Goal: Task Accomplishment & Management: Manage account settings

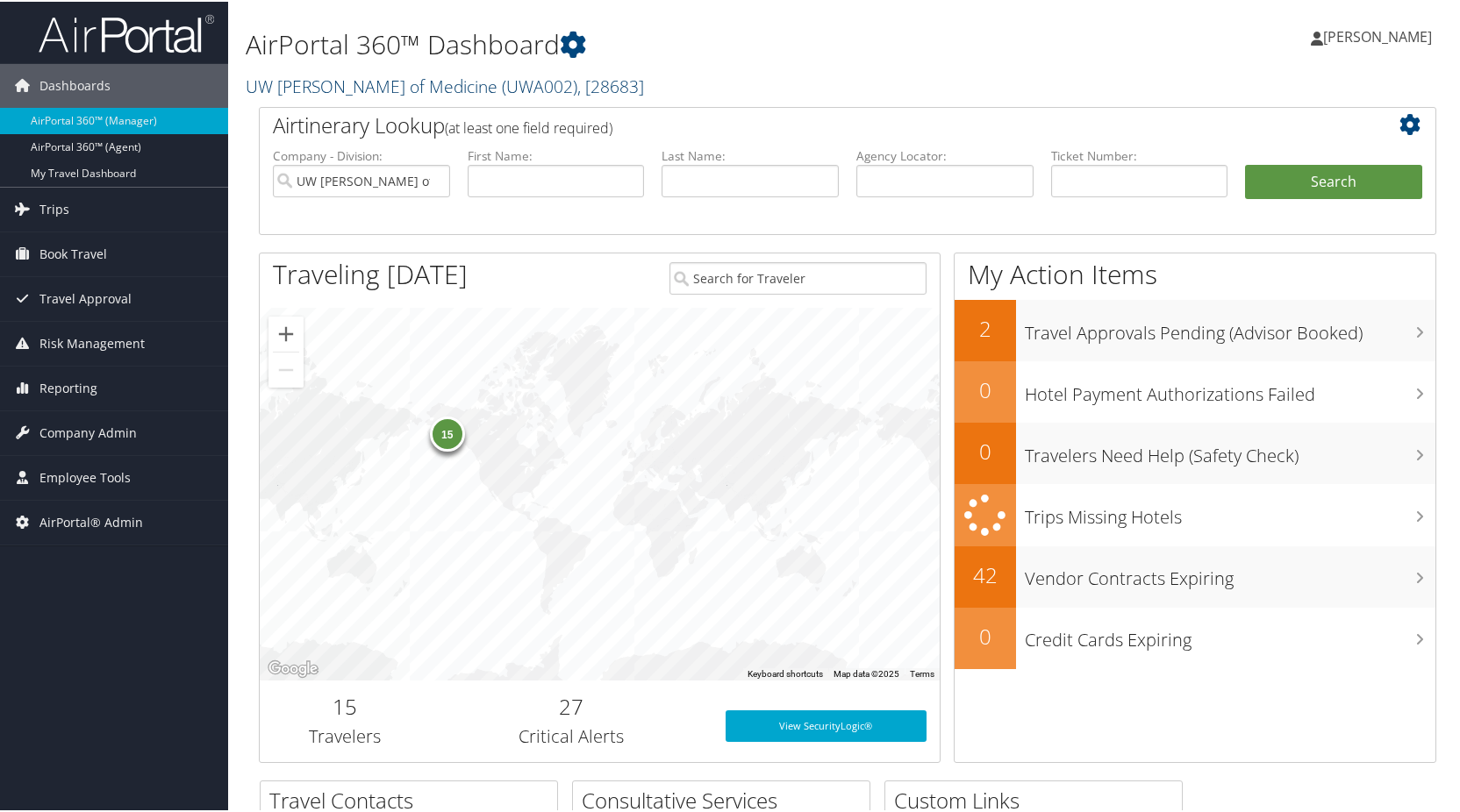
click at [320, 90] on link "UW Dean of Medicine ( UWA002 ) , [ 28683 ]" at bounding box center [445, 84] width 399 height 24
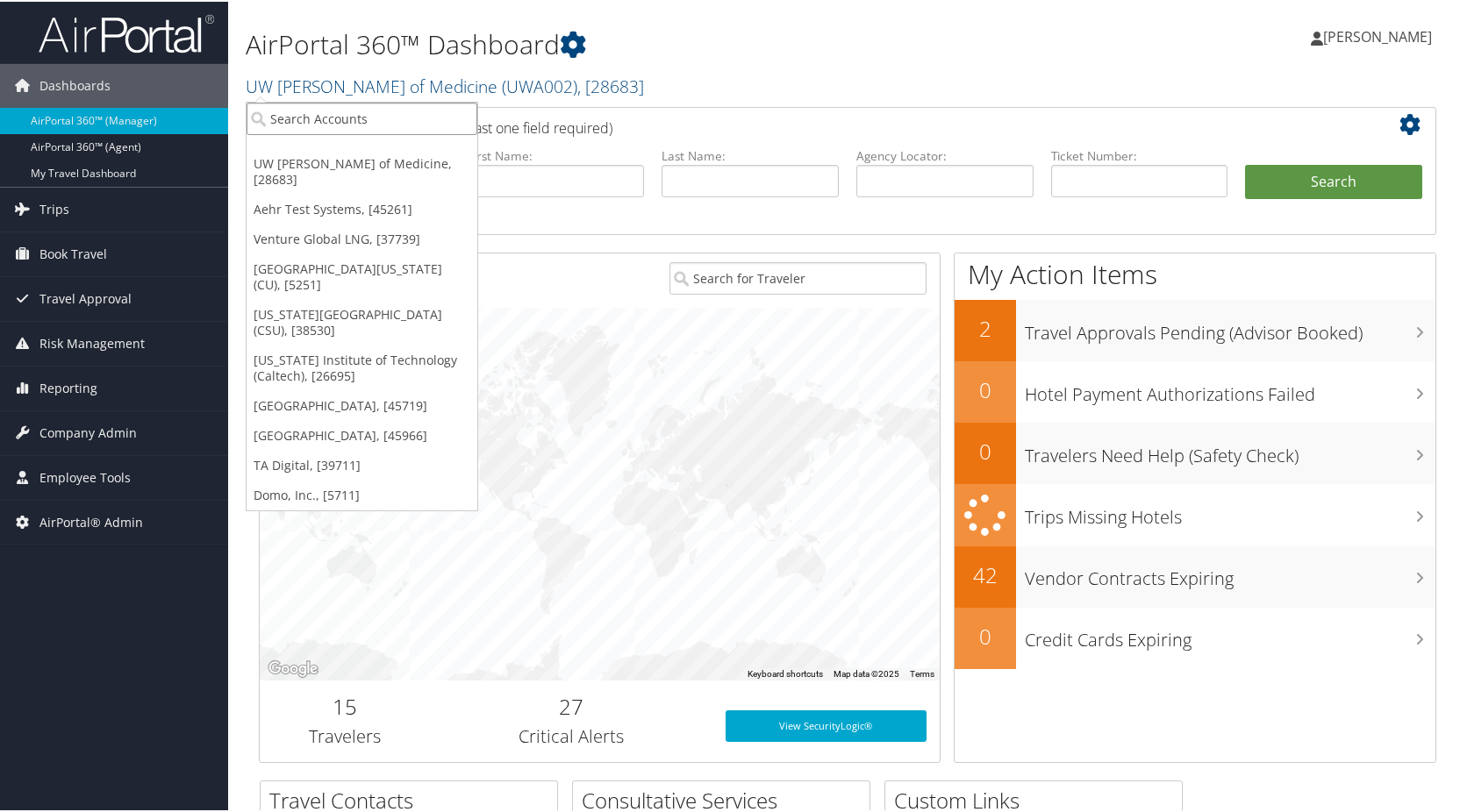
click at [349, 104] on input "search" at bounding box center [362, 117] width 231 height 32
type input "SOVOS"
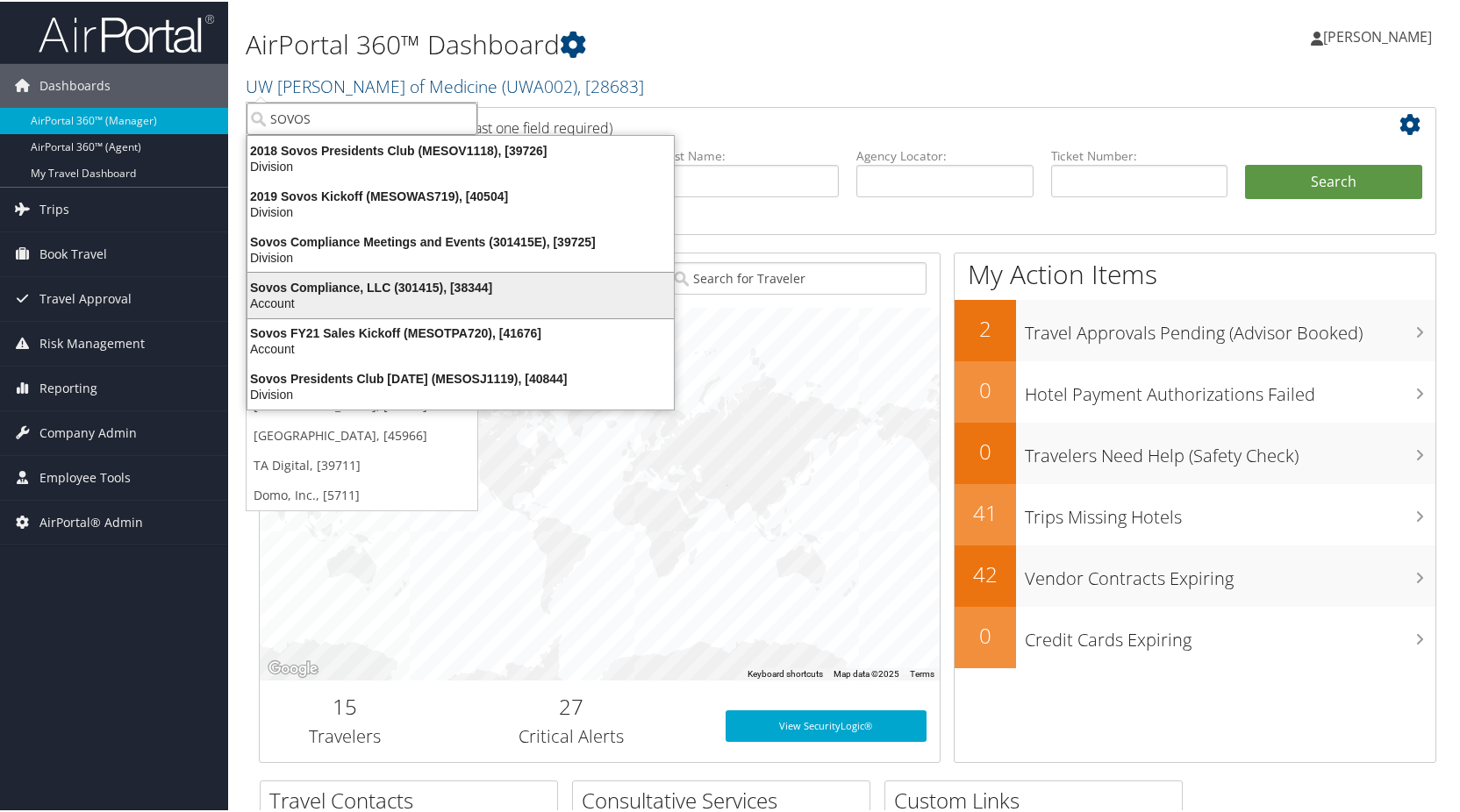
click at [343, 273] on div "Sovos Compliance, LLC (301415), [38344] Account" at bounding box center [460, 293] width 421 height 41
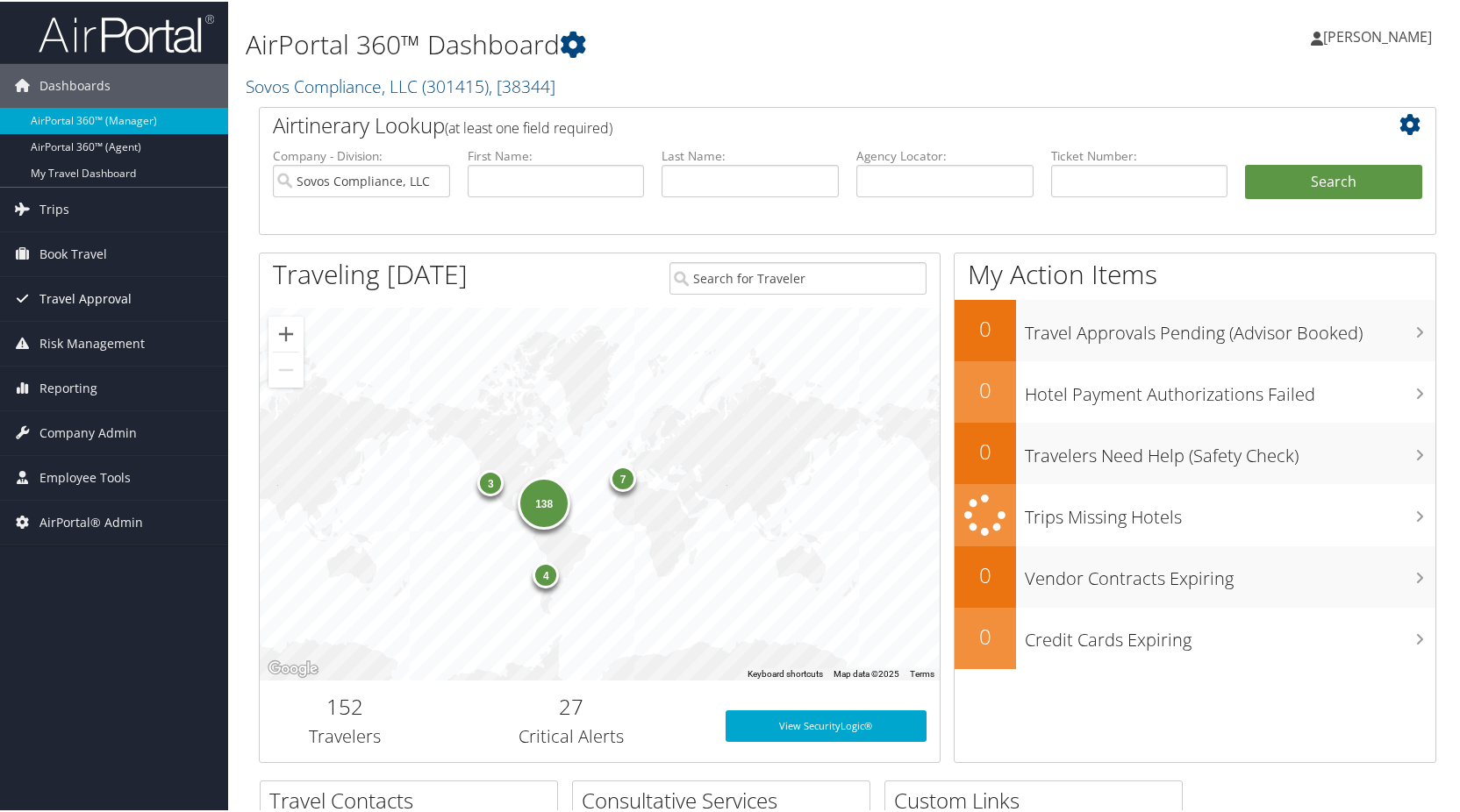
click at [70, 297] on span "Travel Approval" at bounding box center [86, 297] width 92 height 44
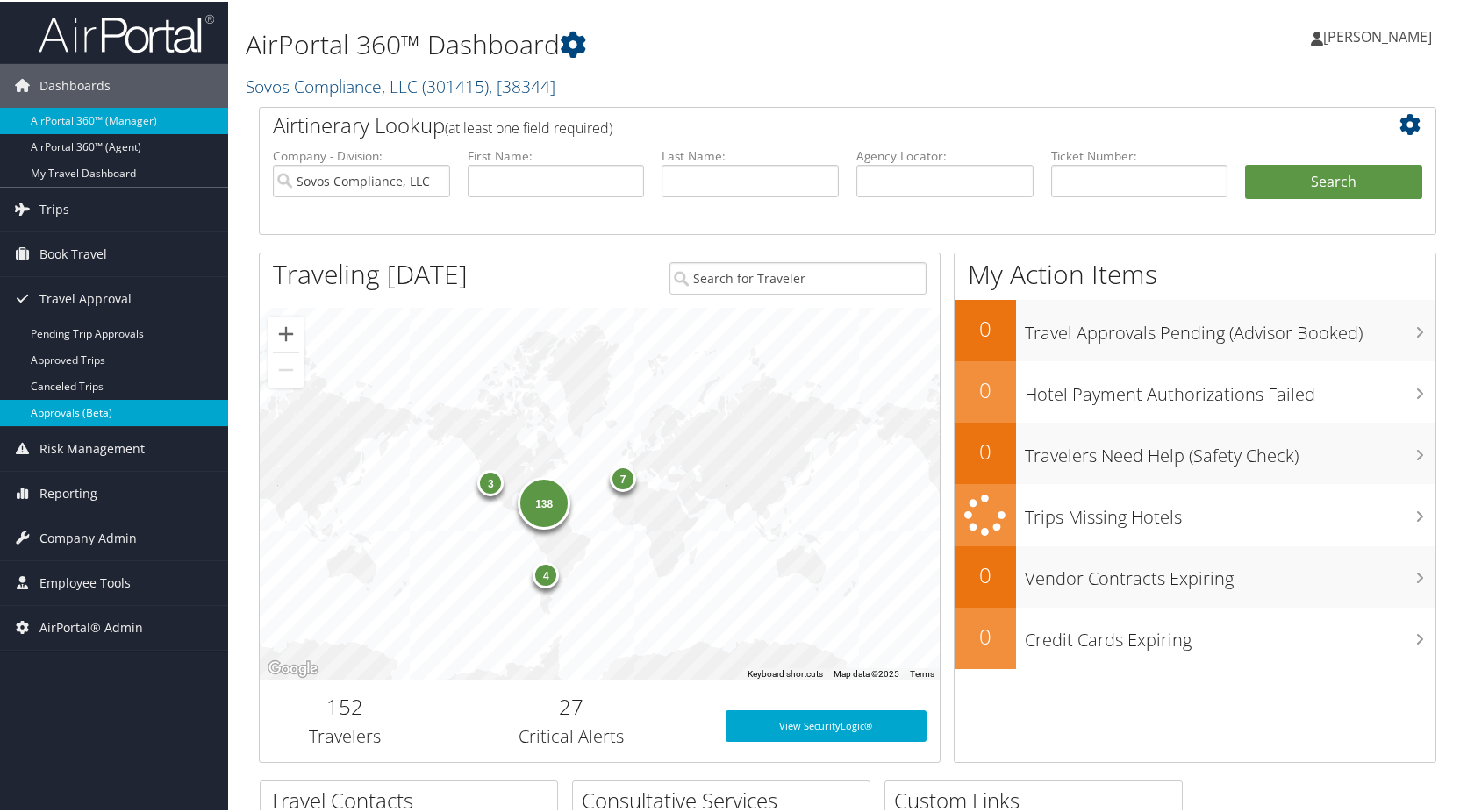
click at [74, 410] on link "Approvals (Beta)" at bounding box center [114, 412] width 228 height 26
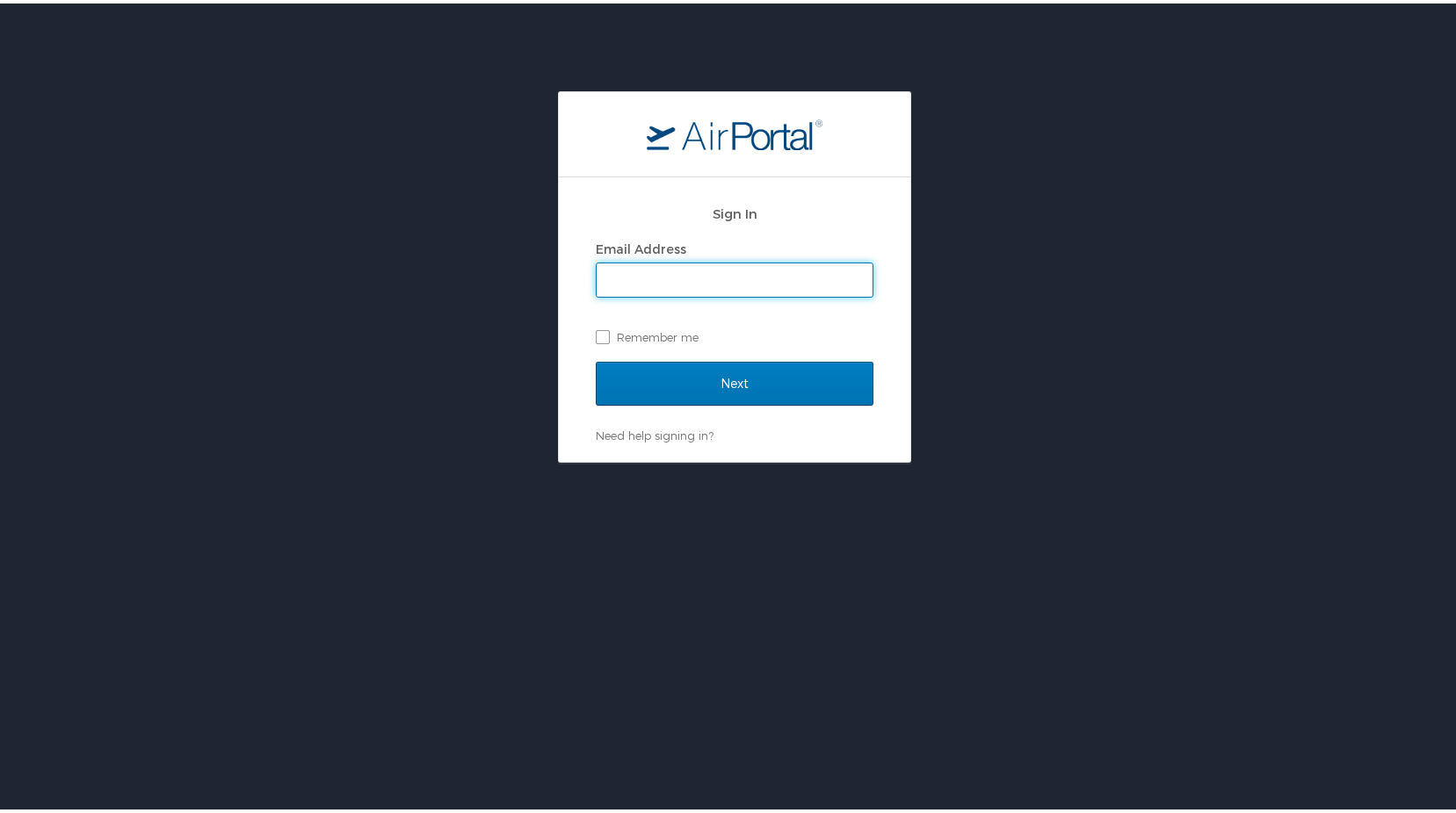
type input "daphne.whitney@cbtravel.com"
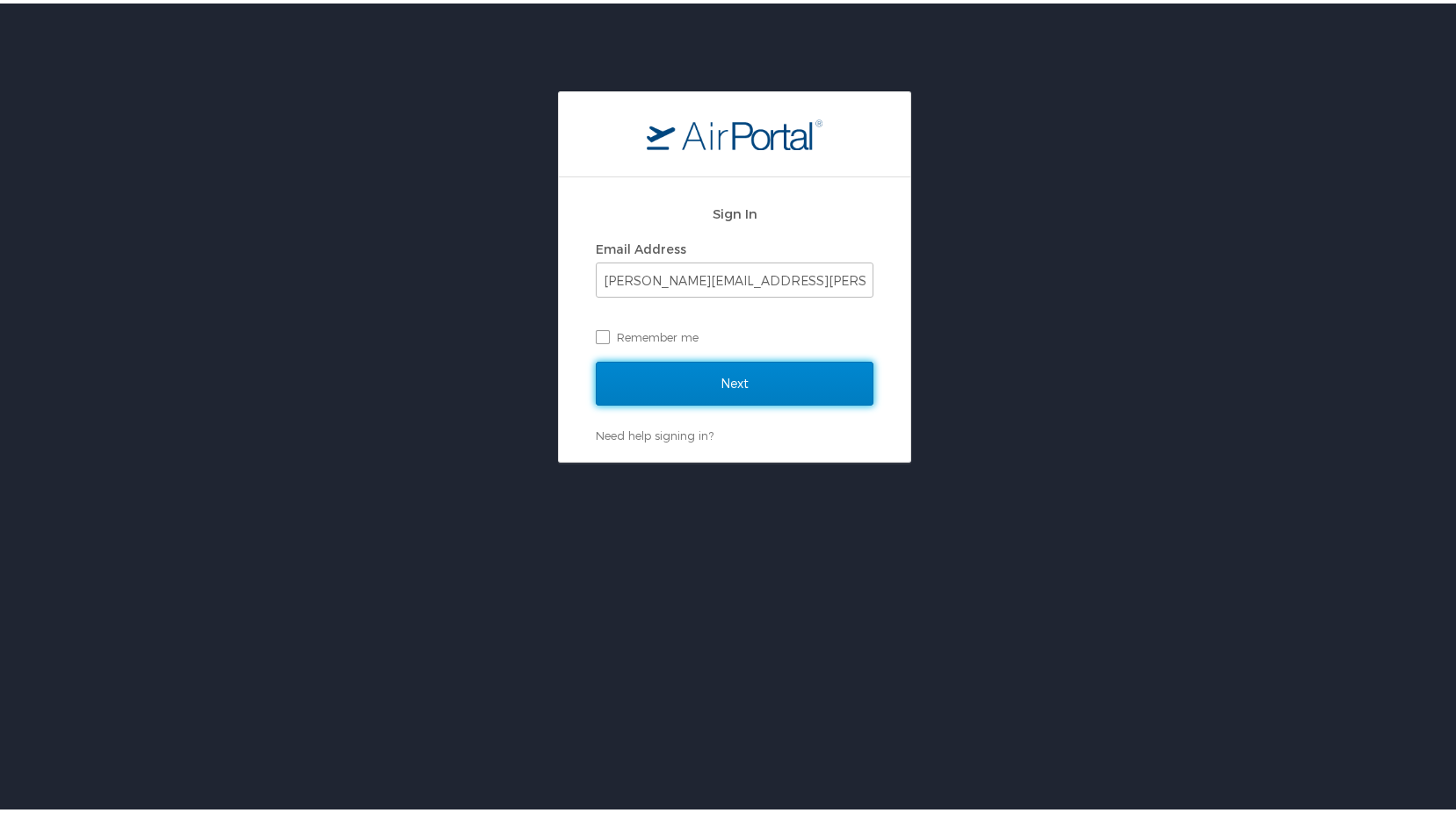
click at [702, 375] on input "Next" at bounding box center [734, 380] width 277 height 44
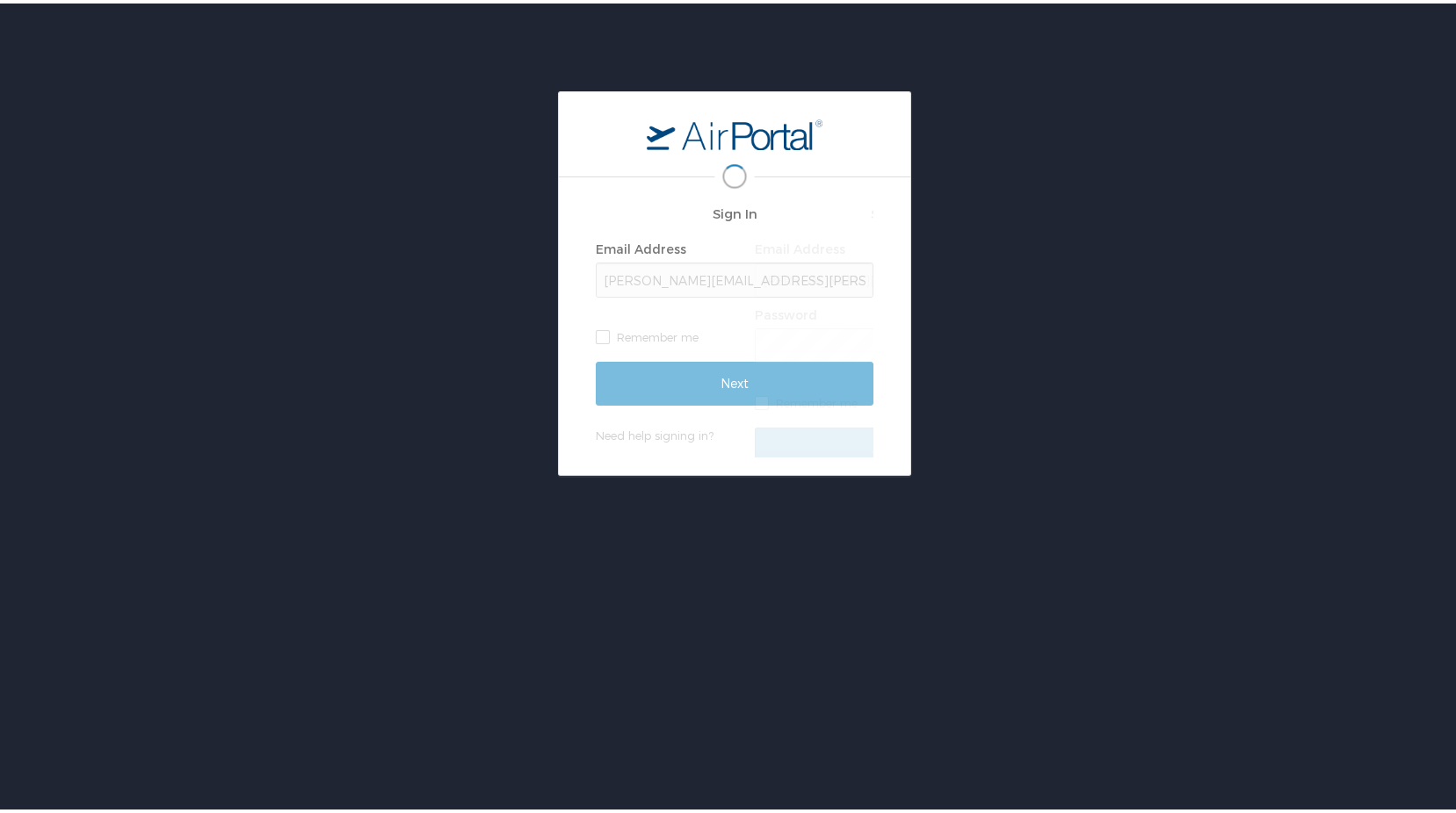
scroll to position [0, 4]
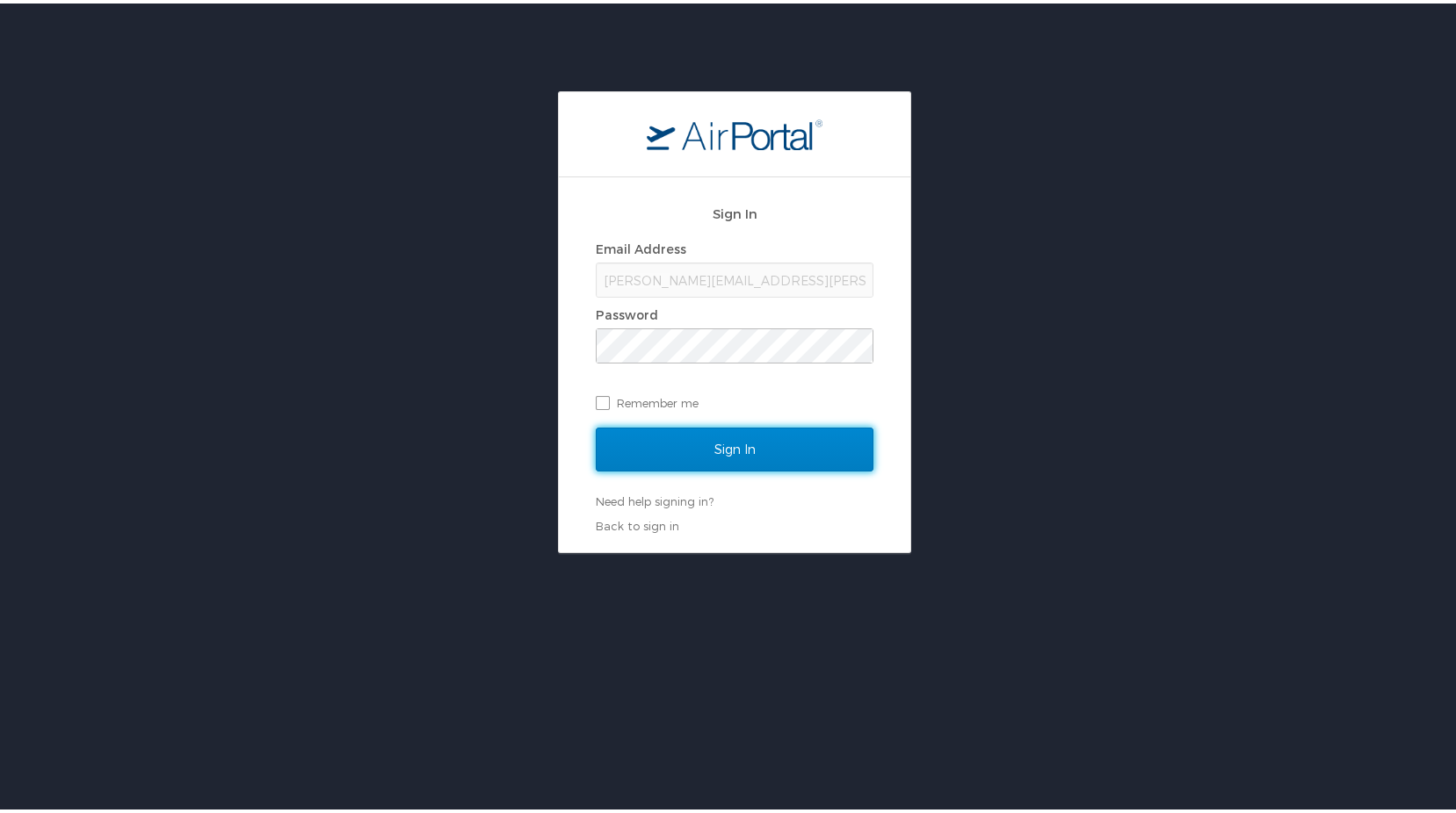
click at [691, 427] on input "Sign In" at bounding box center [734, 446] width 277 height 44
